Goal: Transaction & Acquisition: Purchase product/service

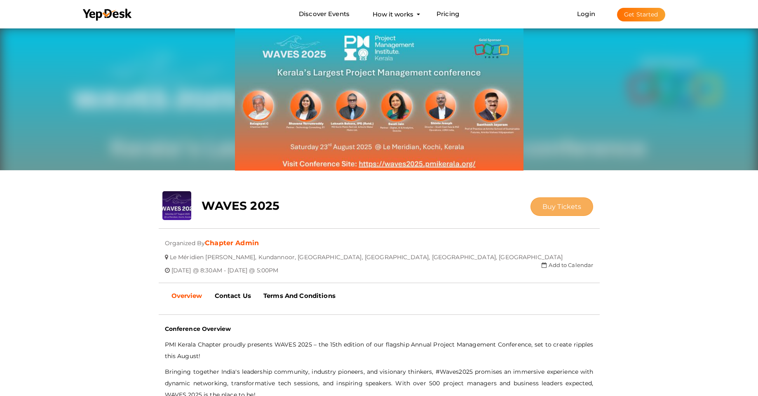
click at [561, 208] on span "Buy Tickets" at bounding box center [561, 207] width 39 height 8
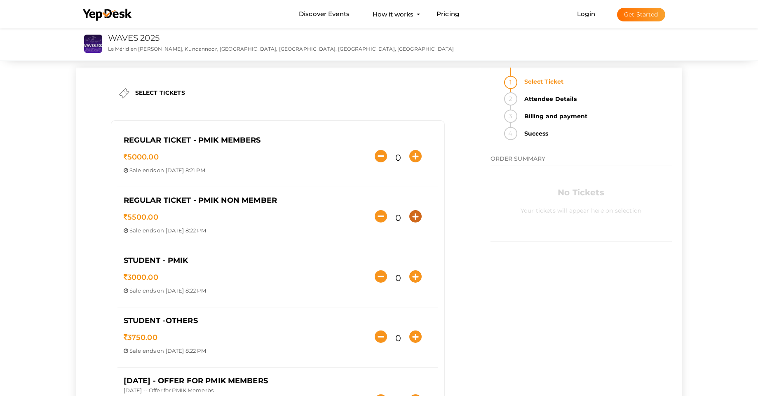
click at [418, 218] on icon "button" at bounding box center [415, 216] width 12 height 12
type input "1"
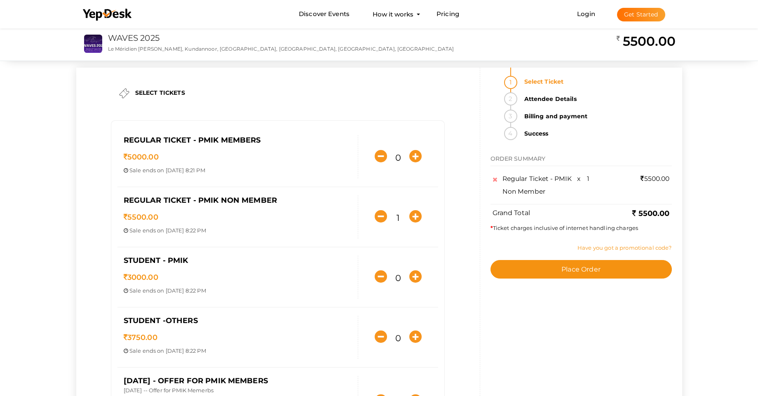
click at [626, 249] on link "Have you got a promotional code?" at bounding box center [624, 247] width 94 height 7
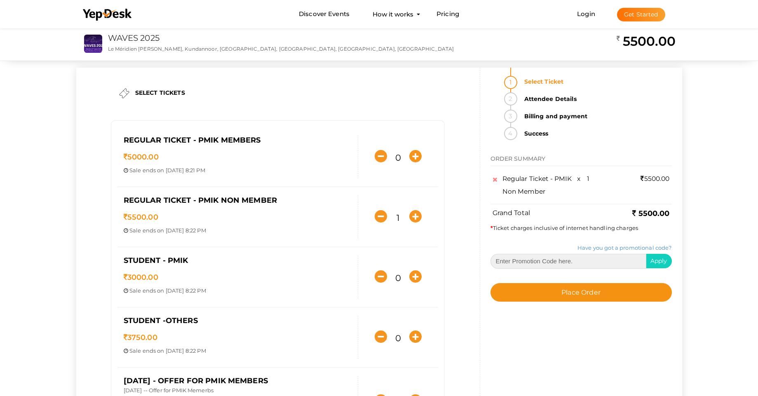
click at [504, 254] on input "text" at bounding box center [568, 261] width 156 height 15
click at [661, 264] on span "Apply" at bounding box center [658, 260] width 17 height 7
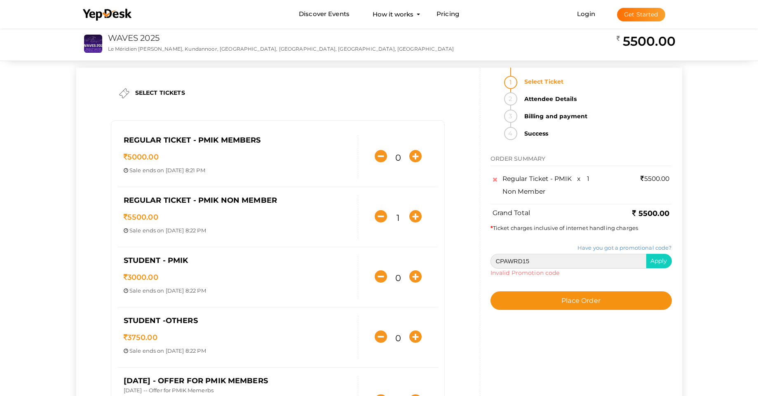
click at [551, 261] on input "CPAWRD15" at bounding box center [568, 261] width 156 height 15
drag, startPoint x: 549, startPoint y: 262, endPoint x: 459, endPoint y: 254, distance: 90.2
click at [459, 254] on div "SELECT TICKETS Regular Ticket - PMIK Members 5000.00 Sale ends on [DATE] 8:21 P…" at bounding box center [379, 268] width 606 height 401
paste input "K"
type input "CPKAWRD15"
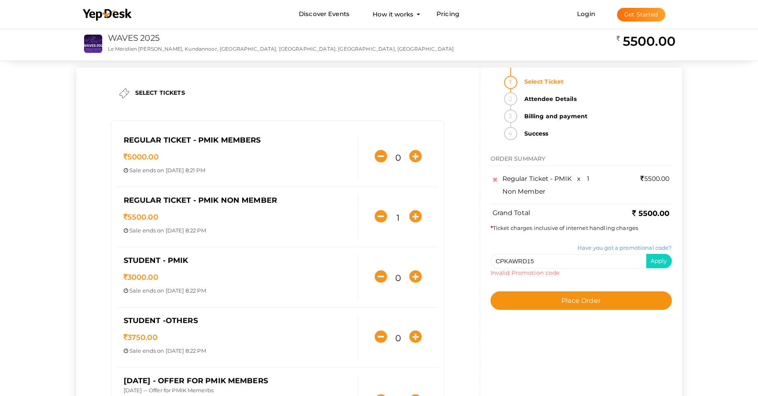
click at [662, 262] on span "Apply" at bounding box center [658, 260] width 17 height 7
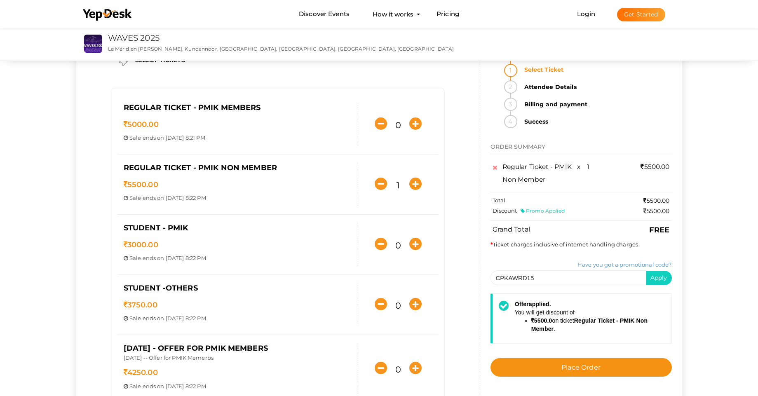
scroll to position [49, 0]
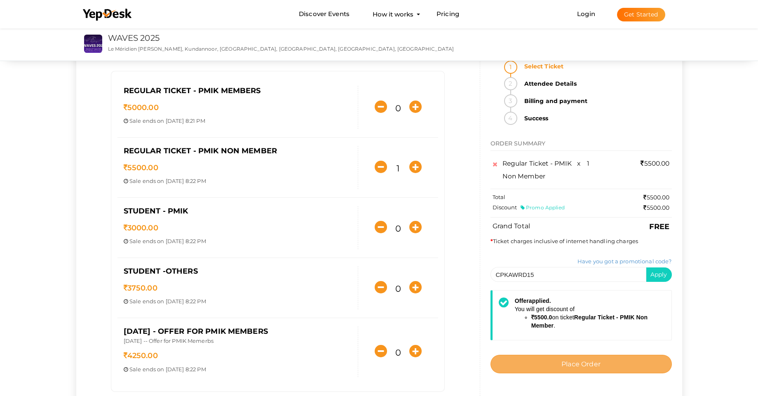
click at [593, 367] on span "Place Order" at bounding box center [580, 364] width 39 height 8
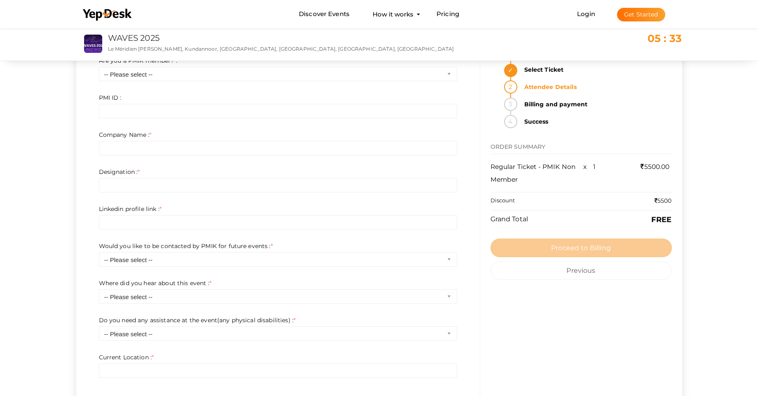
scroll to position [0, 0]
